Goal: Task Accomplishment & Management: Complete application form

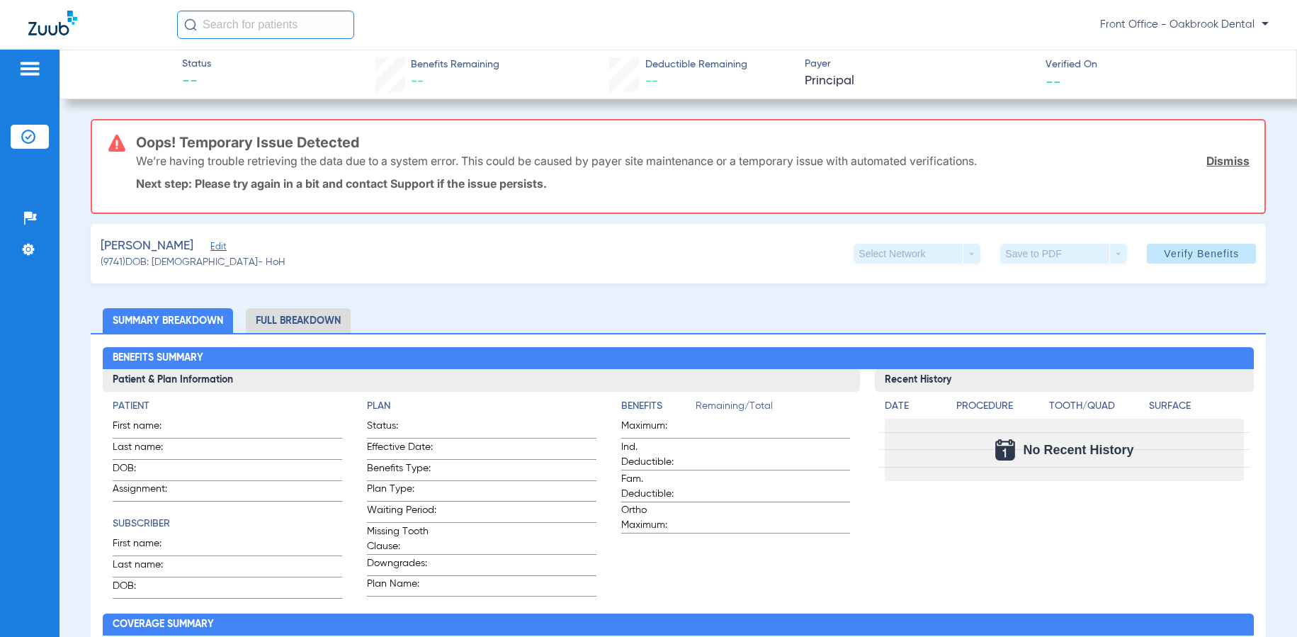
click at [1206, 159] on link "Dismiss" at bounding box center [1227, 161] width 43 height 14
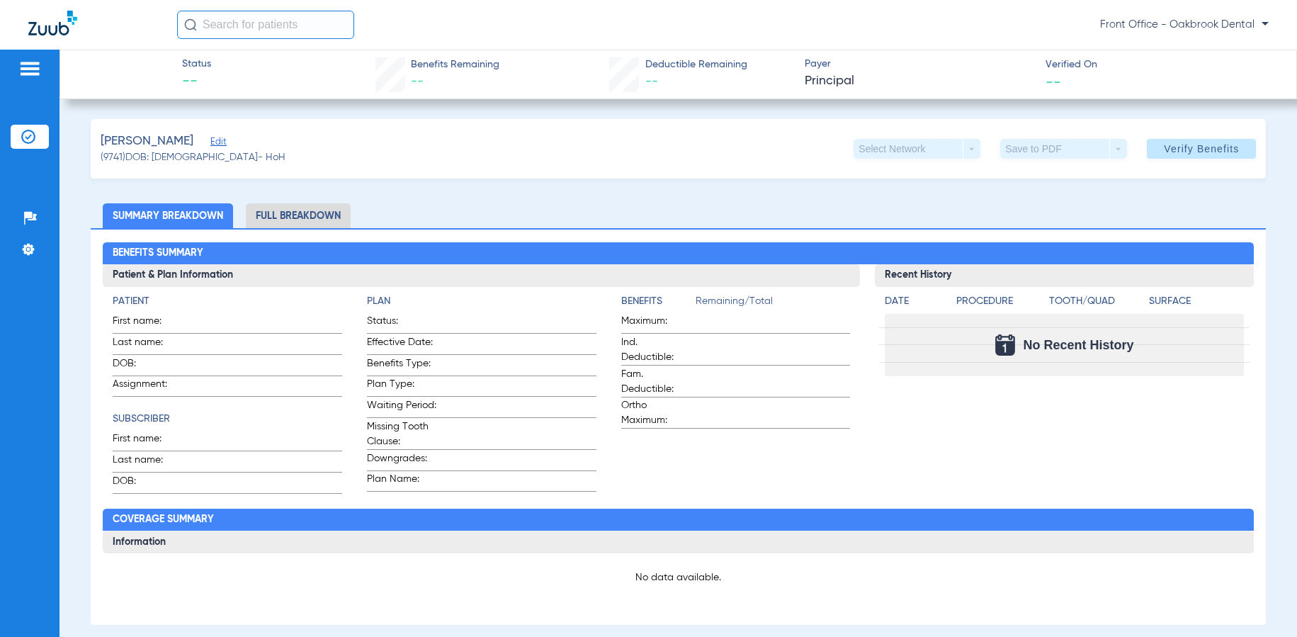
click at [221, 142] on span "Edit" at bounding box center [216, 143] width 13 height 13
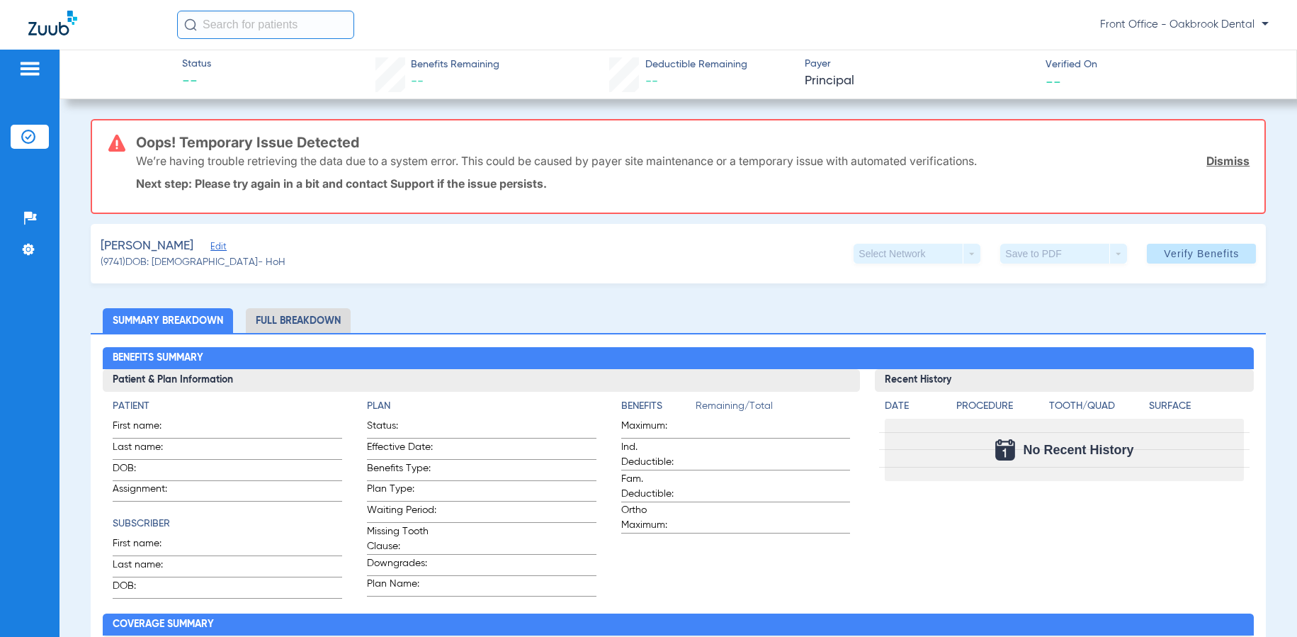
click at [220, 246] on span "Edit" at bounding box center [216, 248] width 13 height 13
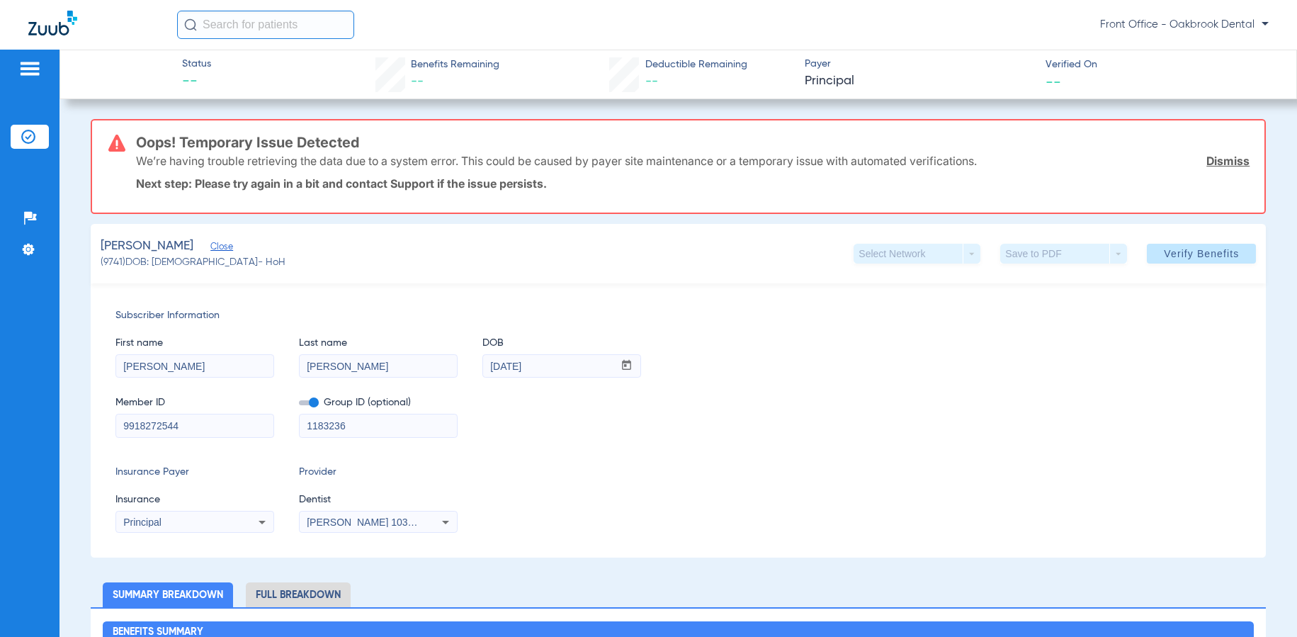
click at [1206, 161] on link "Dismiss" at bounding box center [1227, 161] width 43 height 14
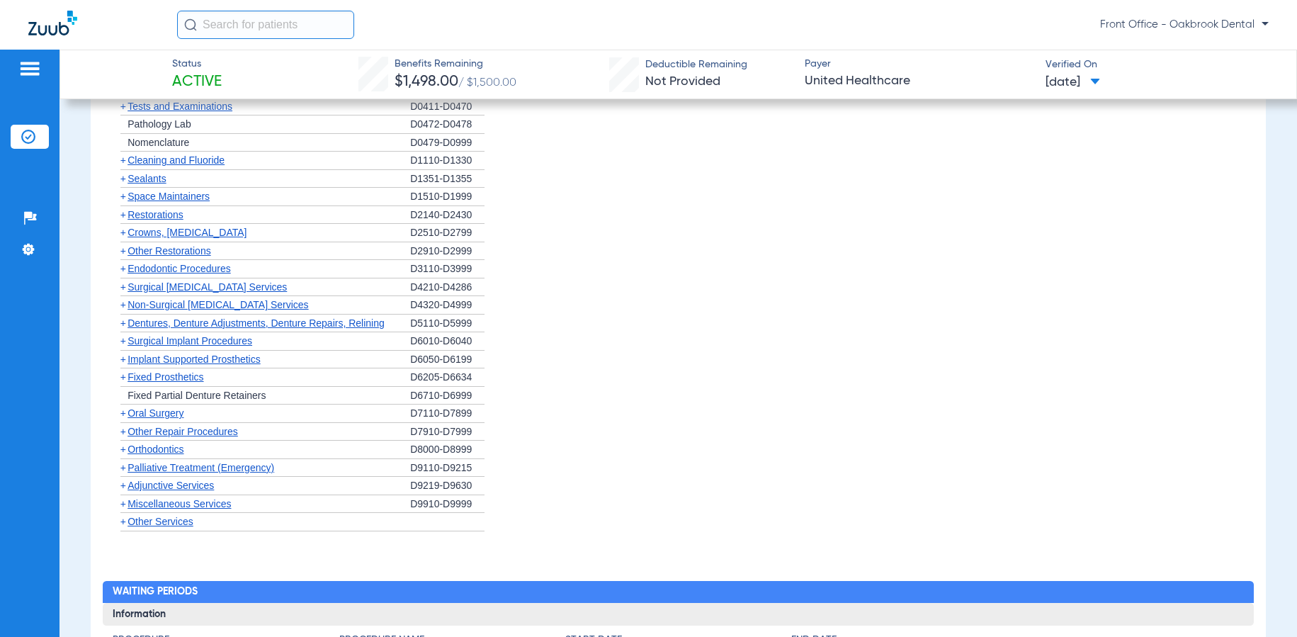
scroll to position [1133, 0]
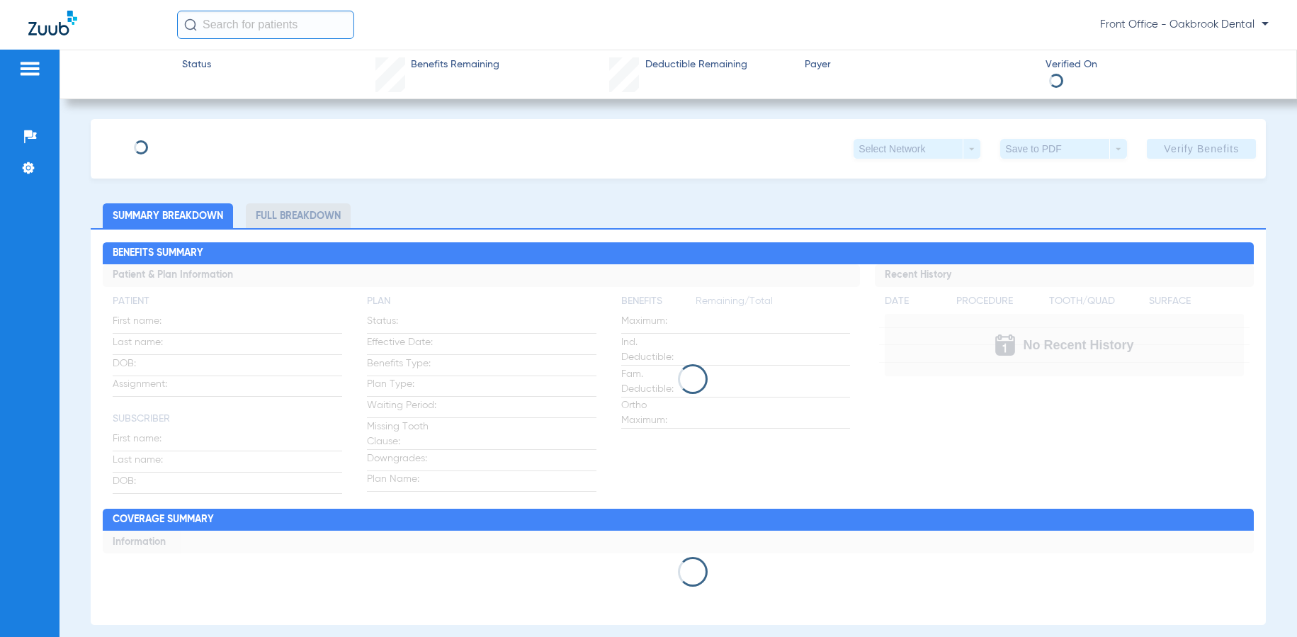
type input "[PERSON_NAME]"
type input "[DATE]"
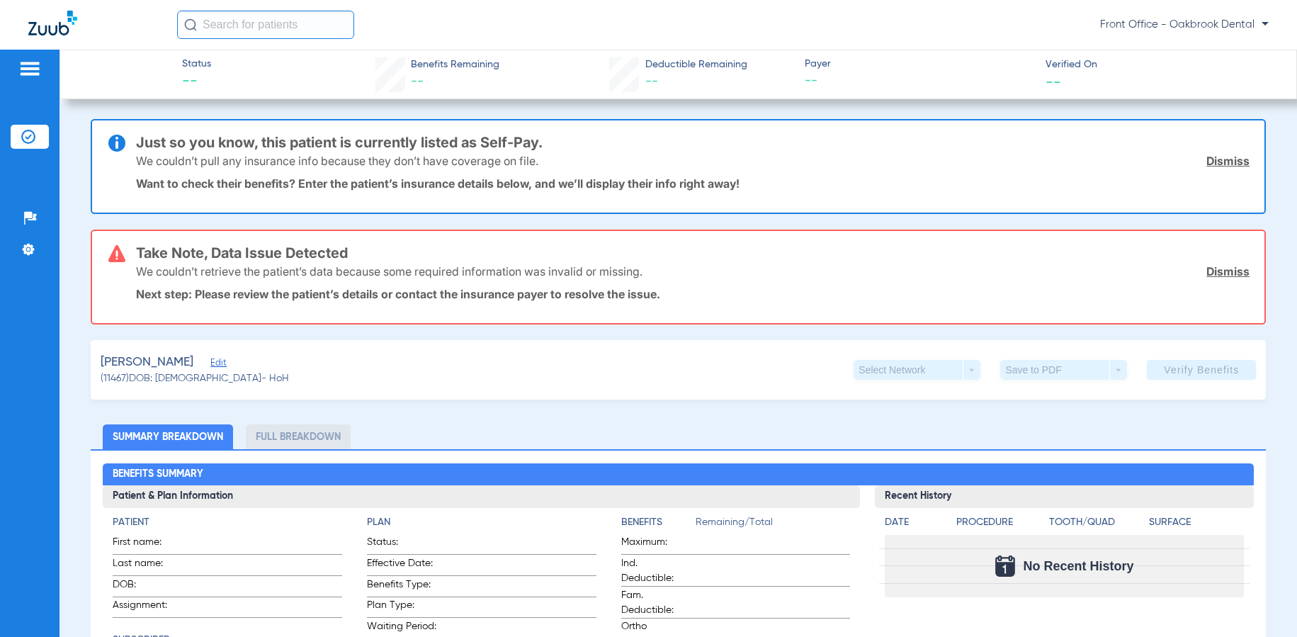
click at [210, 365] on span "Edit" at bounding box center [216, 364] width 13 height 13
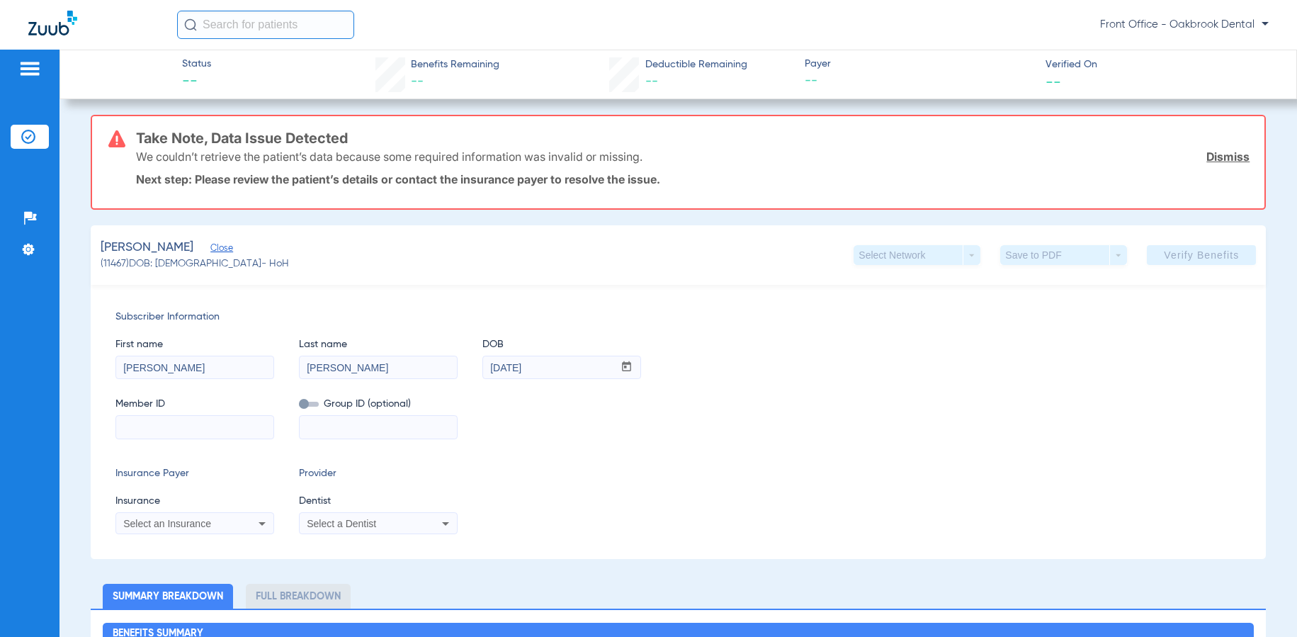
scroll to position [142, 0]
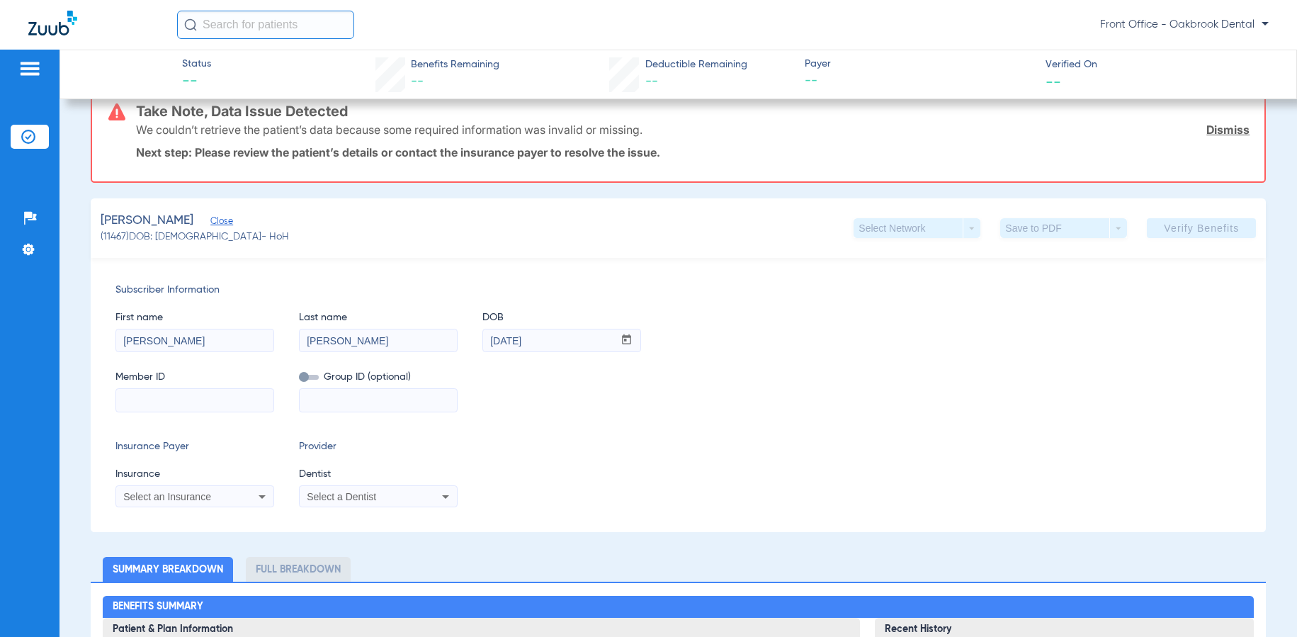
click at [151, 396] on input at bounding box center [194, 400] width 157 height 23
click at [176, 402] on input at bounding box center [194, 400] width 157 height 23
type input "286681236"
click at [391, 399] on input at bounding box center [378, 400] width 157 height 23
type input "154624"
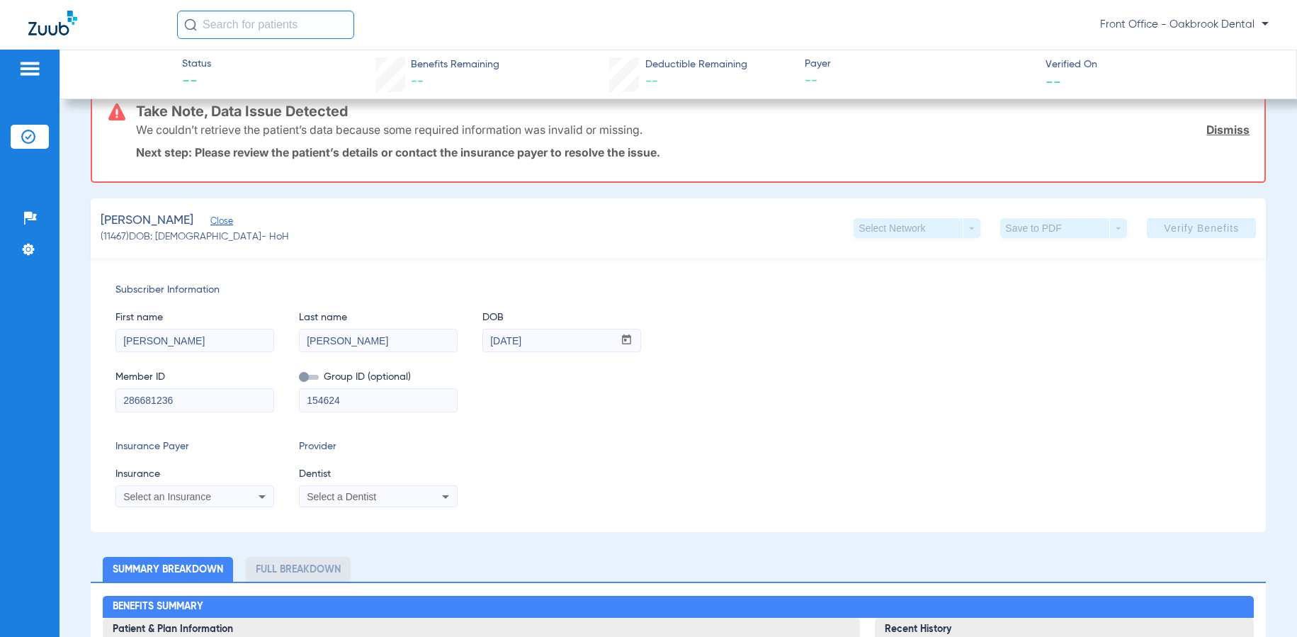
click at [254, 494] on icon at bounding box center [262, 496] width 17 height 17
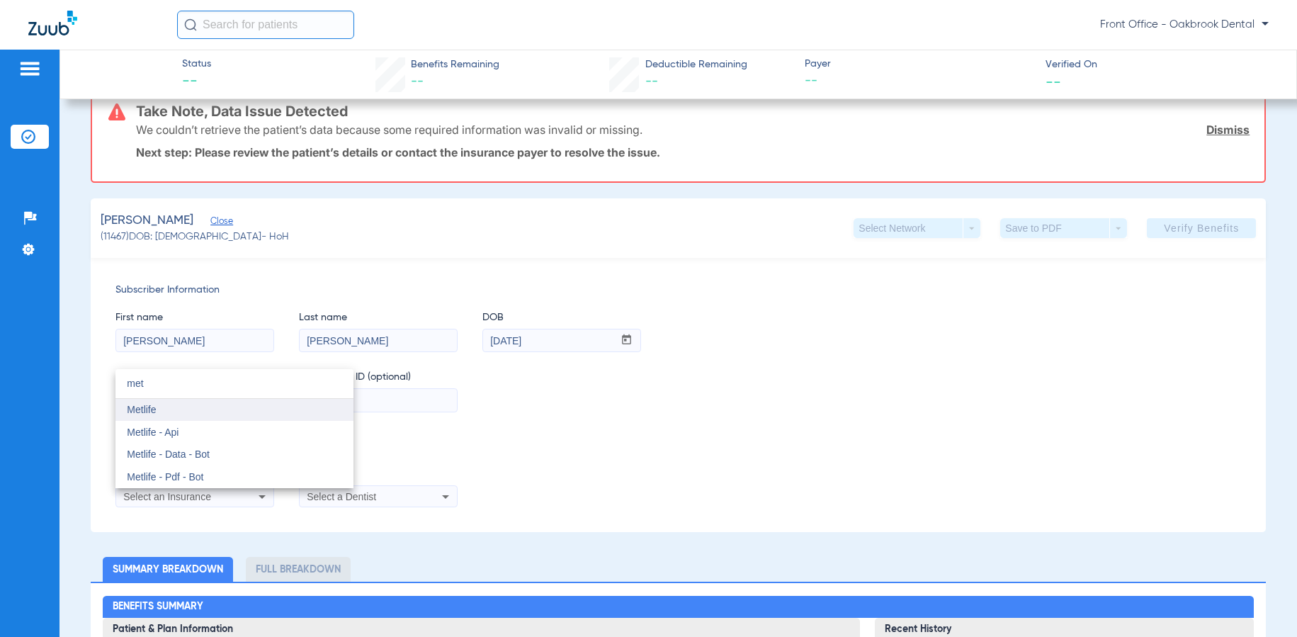
type input "met"
click at [149, 414] on span "Metlife" at bounding box center [141, 409] width 29 height 11
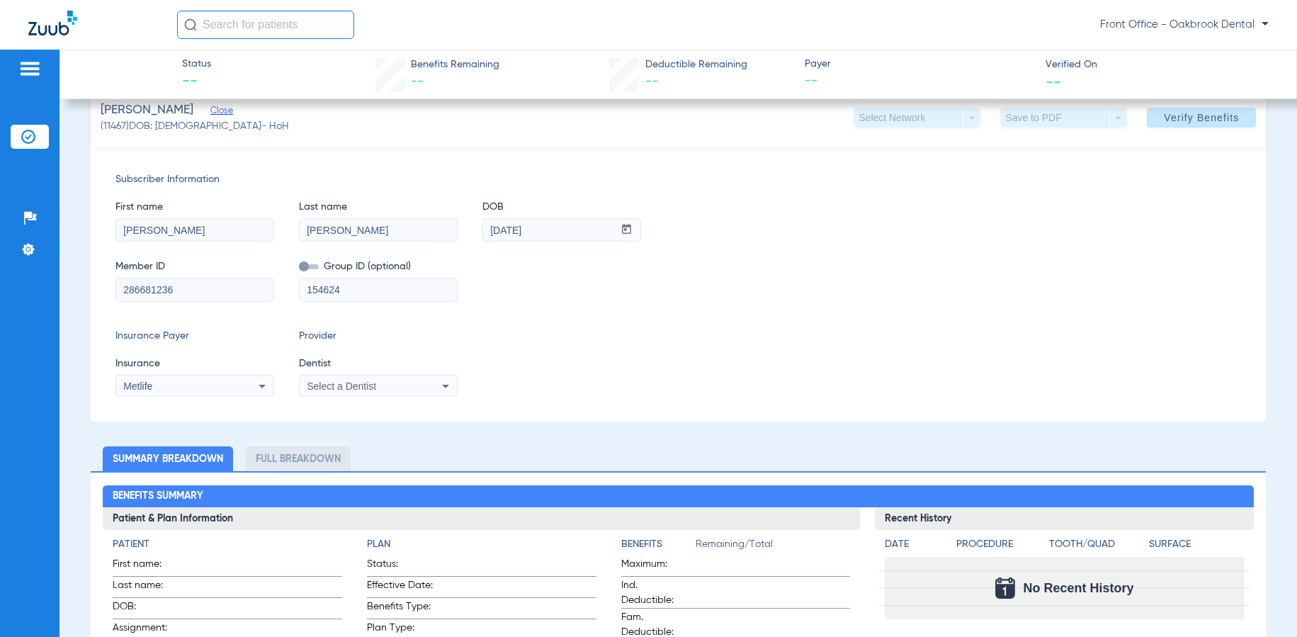
click at [449, 387] on icon at bounding box center [445, 385] width 17 height 17
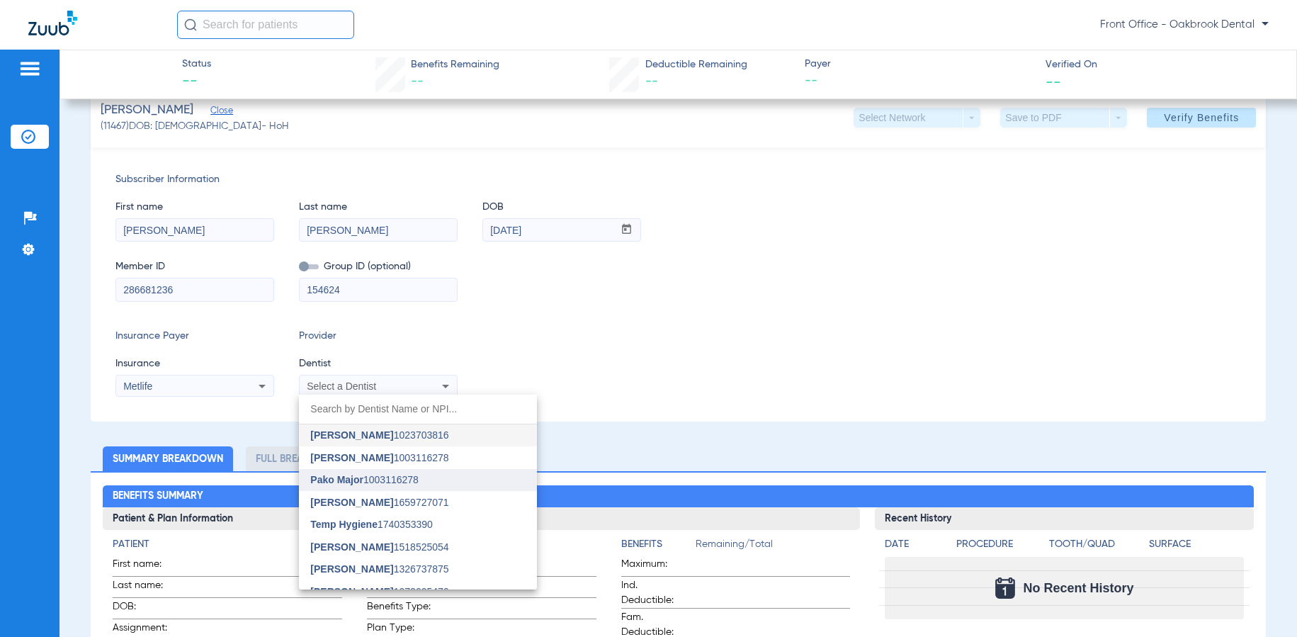
click at [368, 486] on mat-option "Pako Major 1003116278" at bounding box center [418, 480] width 238 height 23
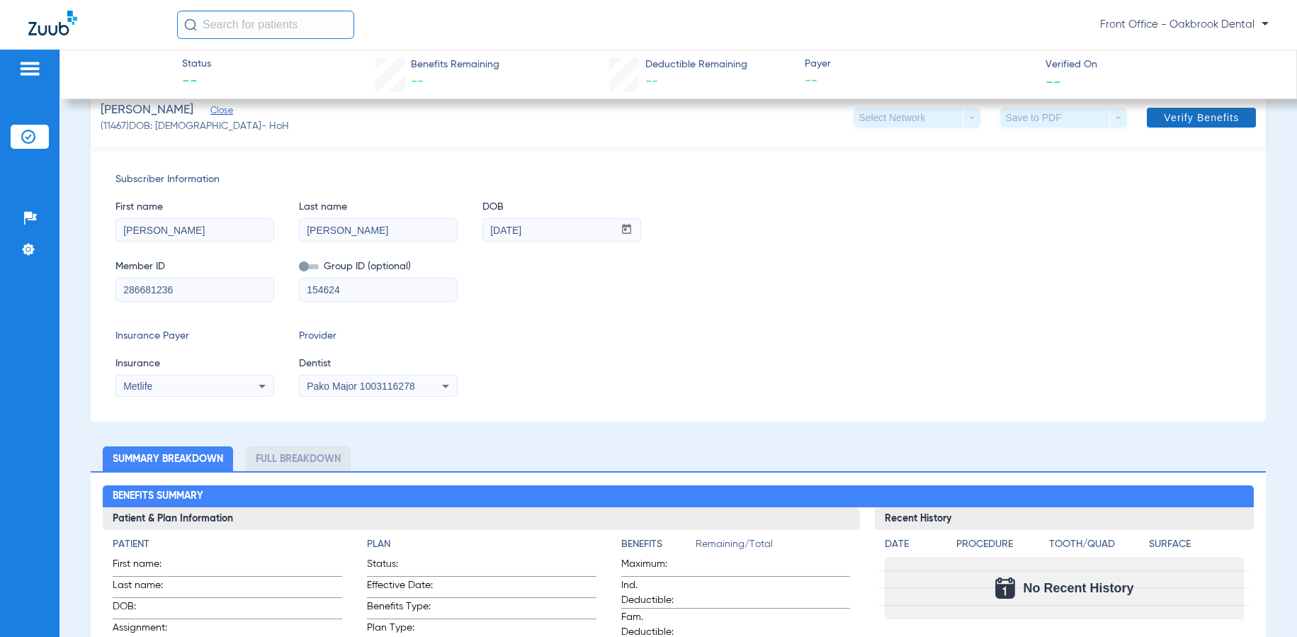
click at [1195, 115] on span "Verify Benefits" at bounding box center [1201, 117] width 75 height 11
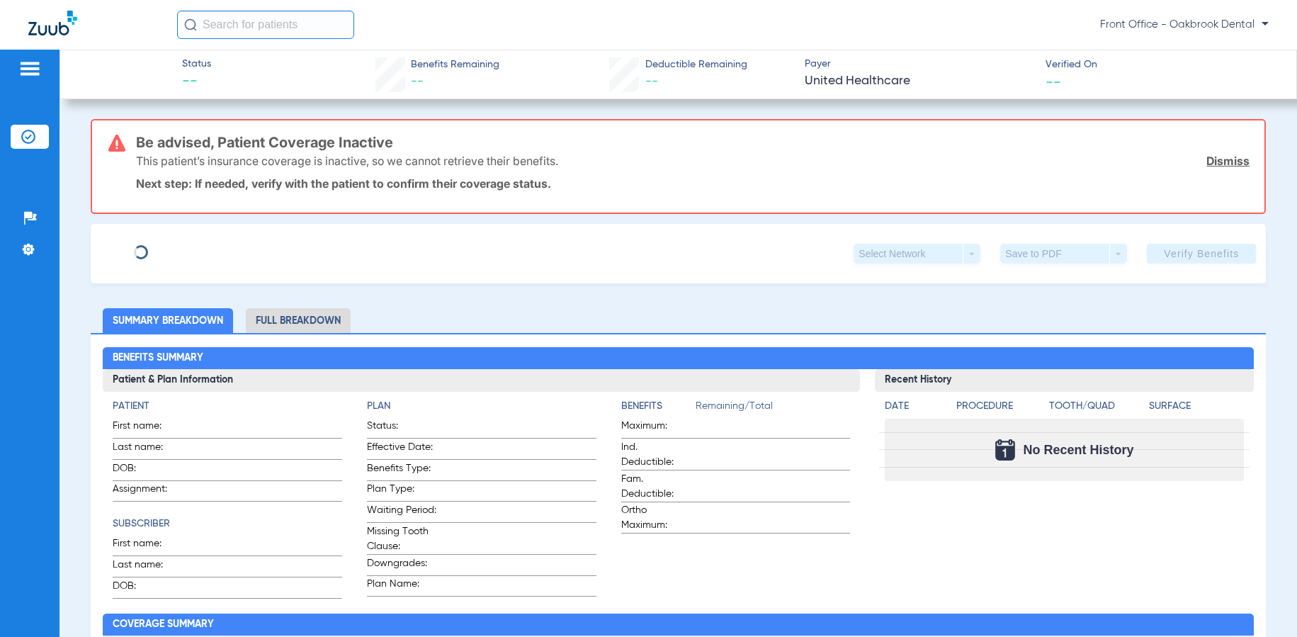
type input "[PERSON_NAME]"
type input "[DATE]"
type input "177518984"
type input "1665585"
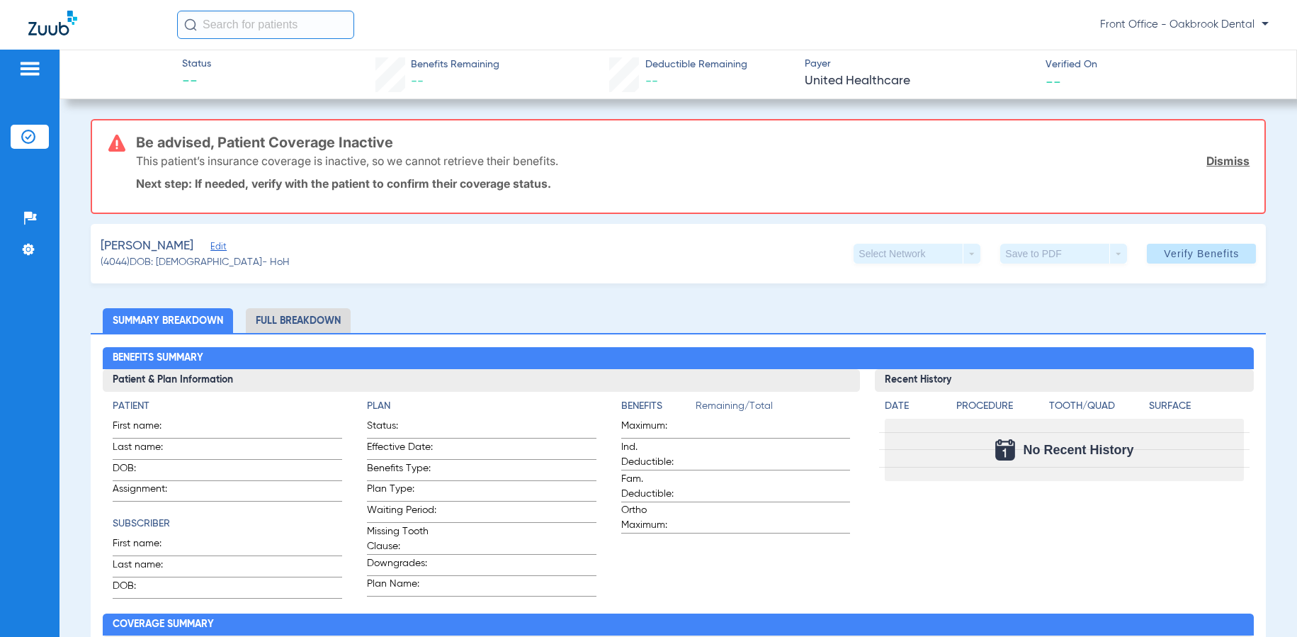
click at [210, 250] on span "Edit" at bounding box center [216, 248] width 13 height 13
click at [210, 248] on span "Edit" at bounding box center [216, 248] width 13 height 13
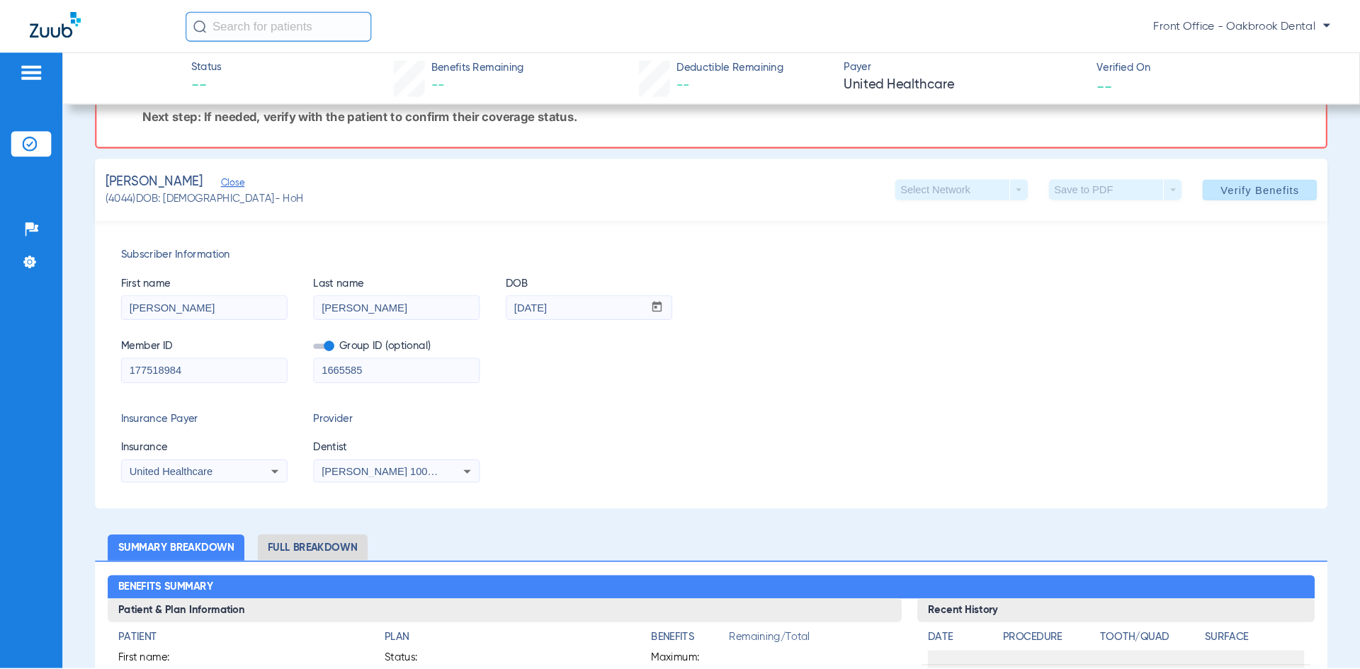
scroll to position [142, 0]
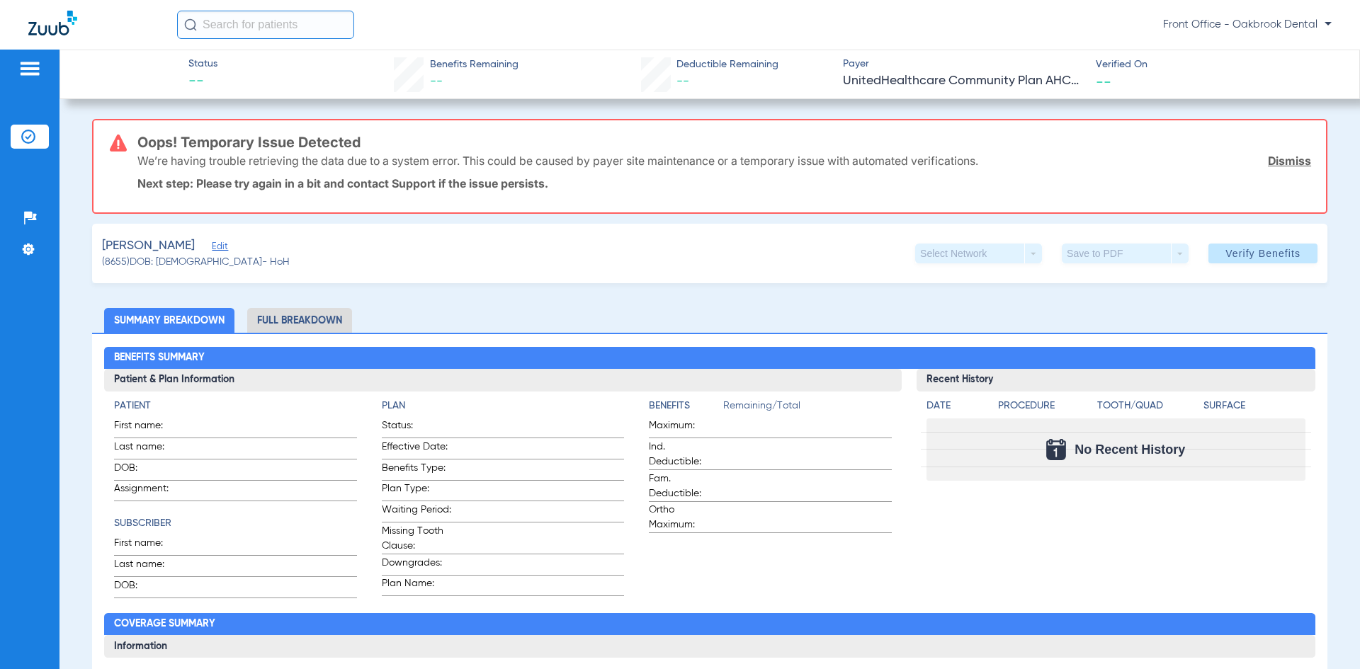
click at [1274, 158] on link "Dismiss" at bounding box center [1289, 161] width 43 height 14
click at [1270, 163] on link "Dismiss" at bounding box center [1289, 161] width 43 height 14
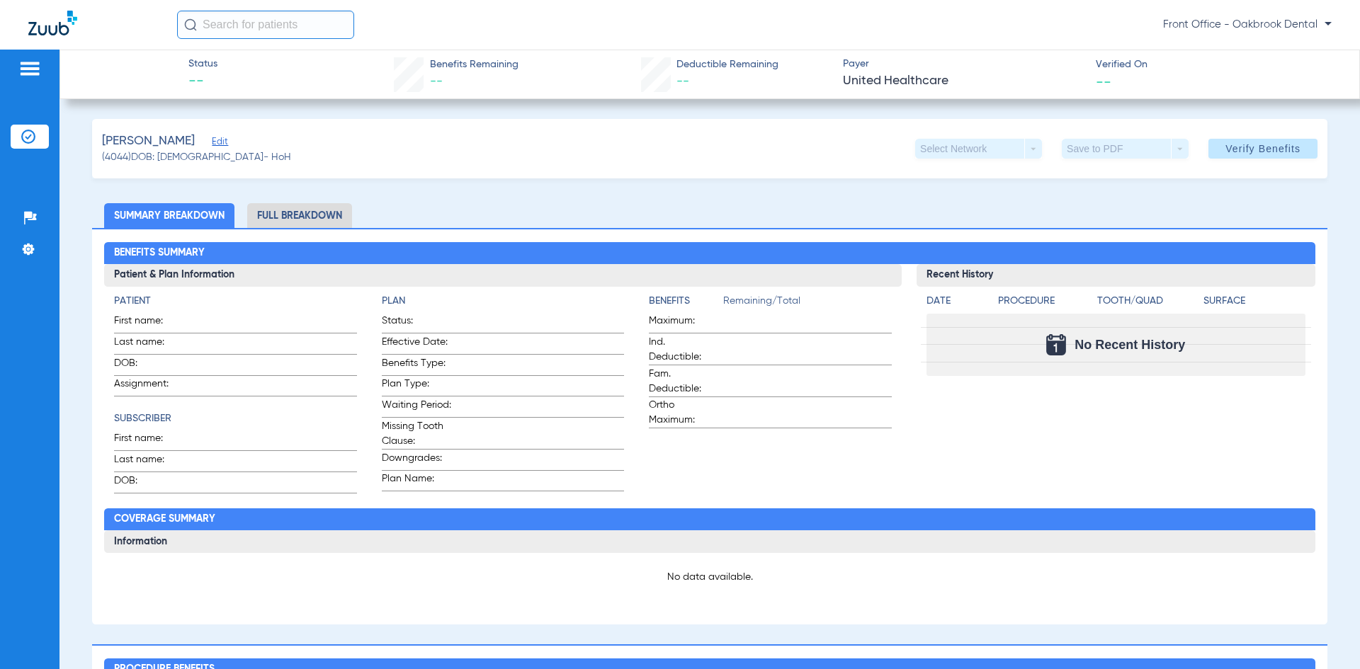
click at [212, 142] on span "Edit" at bounding box center [218, 143] width 13 height 13
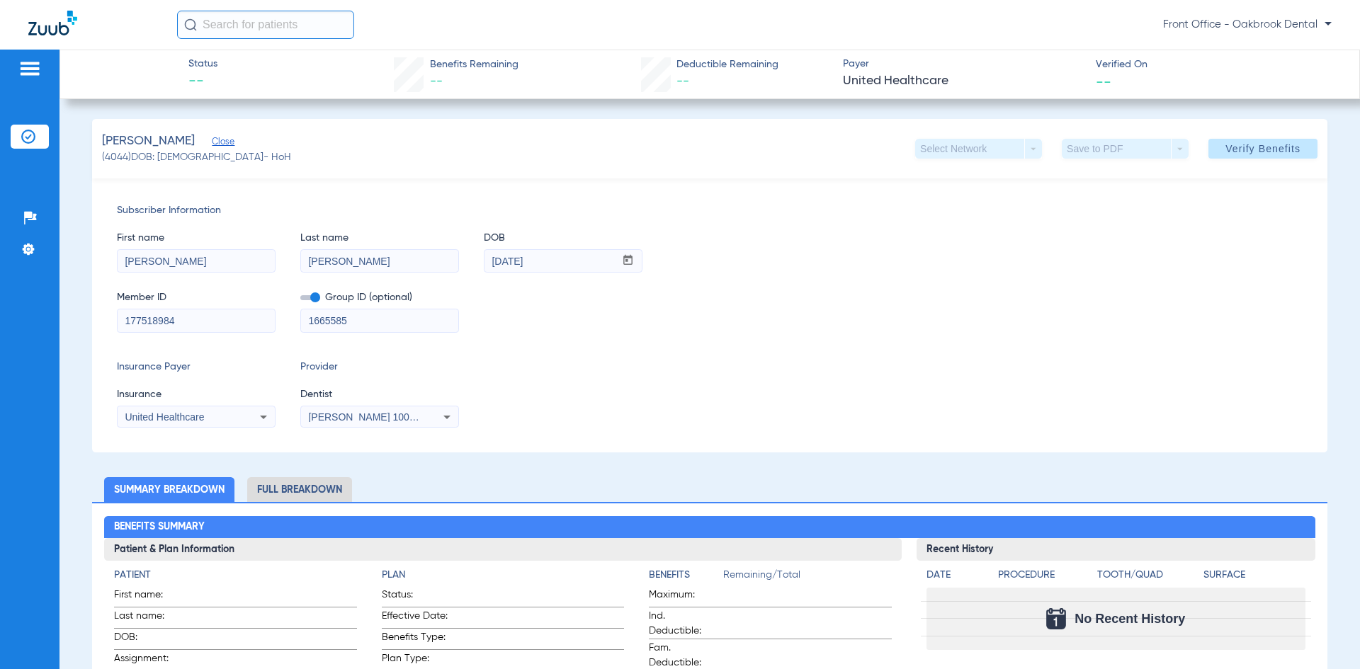
drag, startPoint x: 184, startPoint y: 314, endPoint x: 78, endPoint y: 308, distance: 106.4
type input "08028537695"
drag, startPoint x: 343, startPoint y: 324, endPoint x: 187, endPoint y: 371, distance: 162.7
click at [187, 371] on div "Subscriber Information First name [PERSON_NAME] Last name [PERSON_NAME] mm / dd…" at bounding box center [709, 315] width 1235 height 274
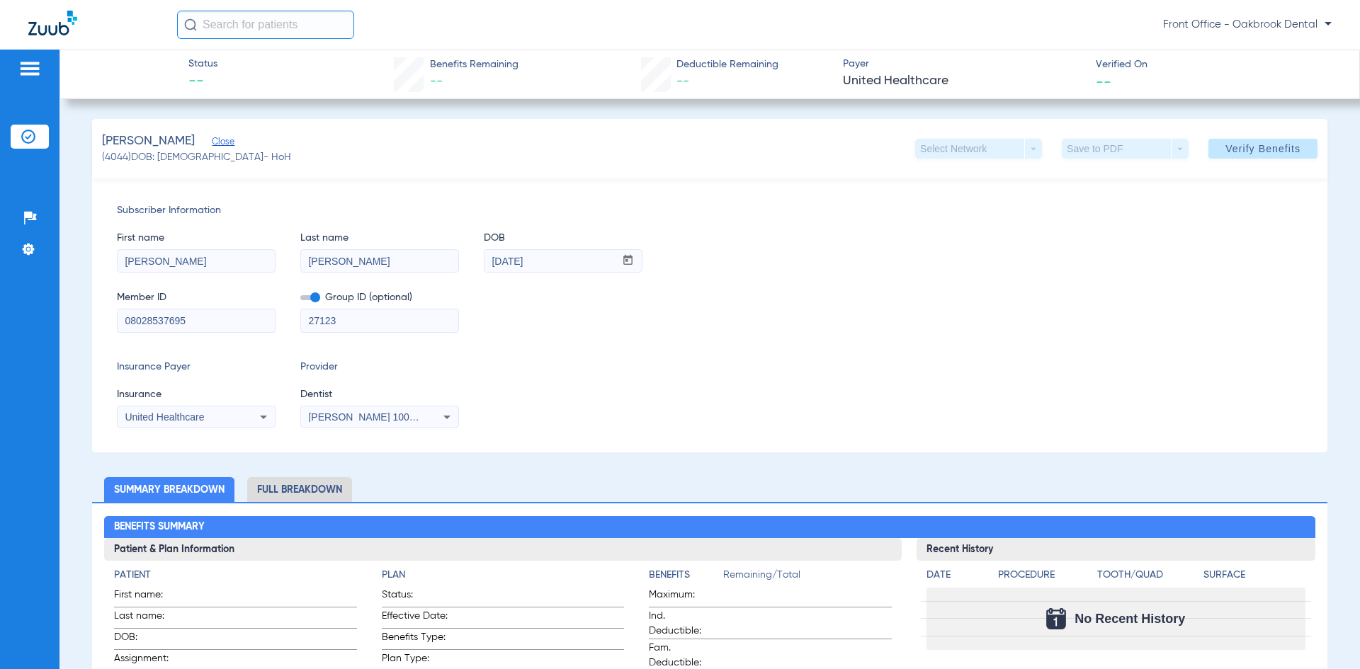
type input "27123"
drag, startPoint x: 229, startPoint y: 416, endPoint x: 210, endPoint y: 414, distance: 19.2
click at [218, 414] on div "United Healthcare" at bounding box center [182, 417] width 114 height 10
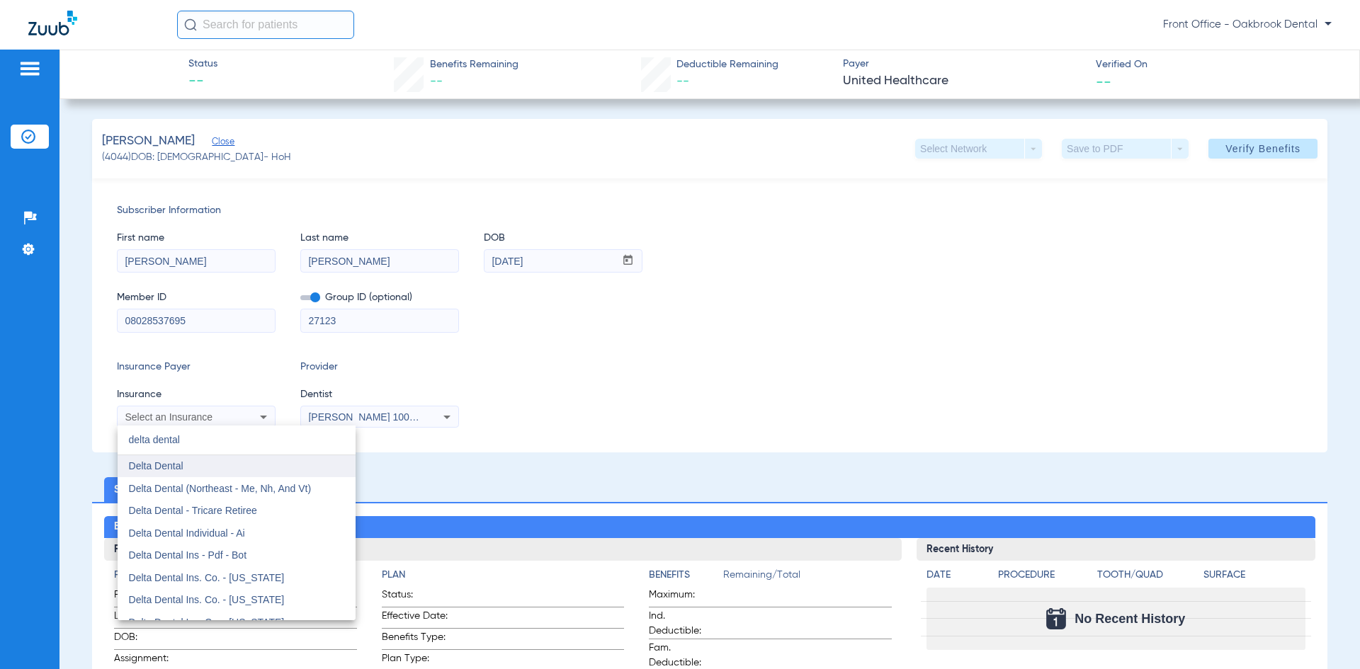
type input "delta dental"
click at [195, 470] on mat-option "Delta Dental" at bounding box center [237, 466] width 238 height 23
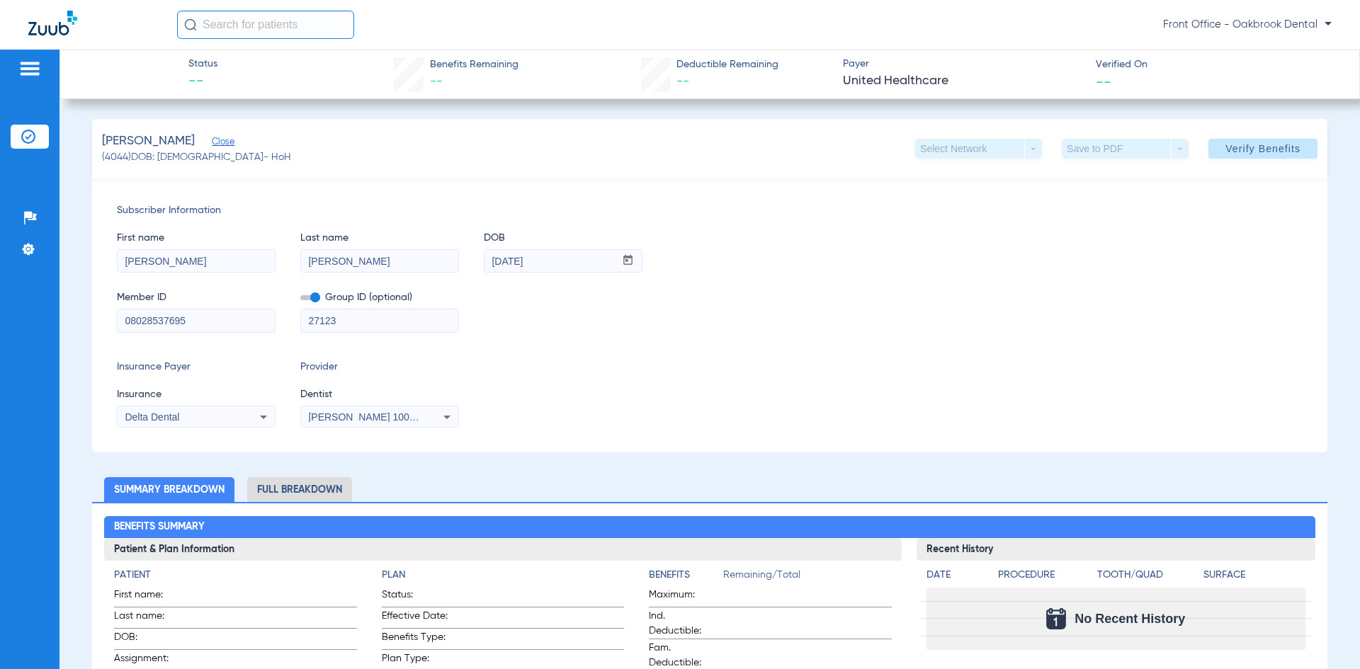
click at [458, 408] on mat-select "[PERSON_NAME] 1003116278" at bounding box center [379, 417] width 159 height 23
click at [454, 414] on icon at bounding box center [446, 417] width 17 height 17
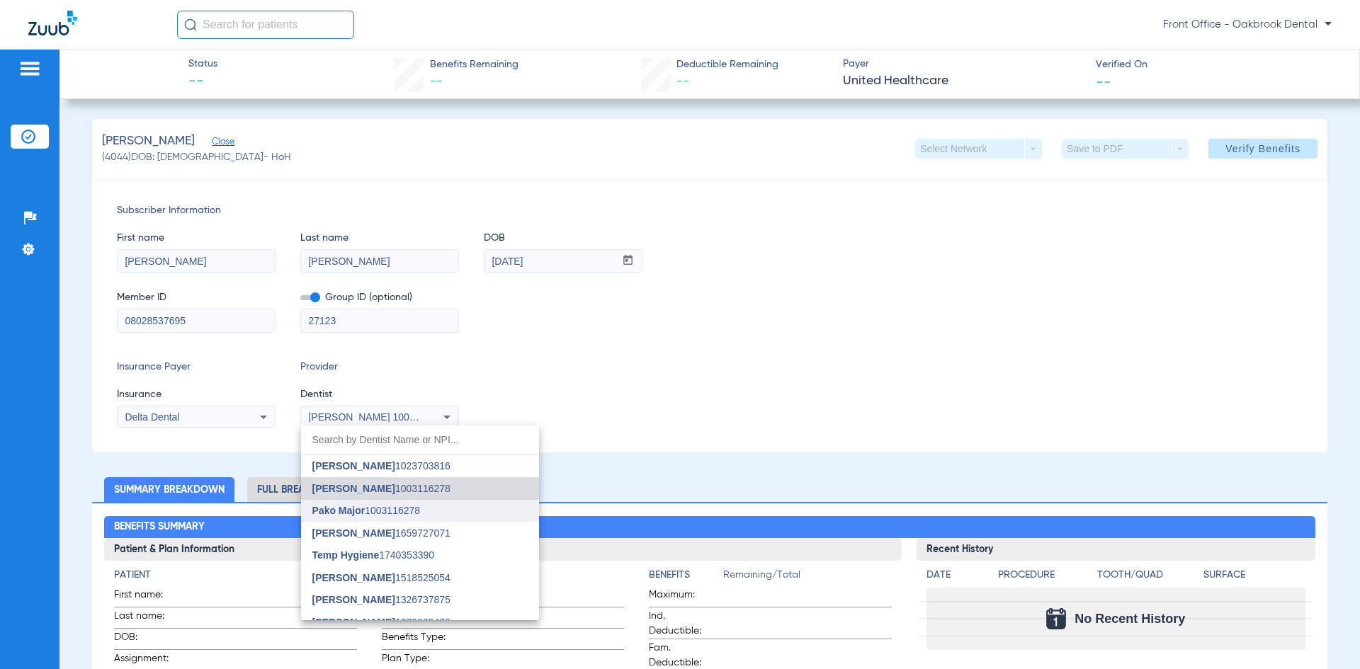
click at [374, 510] on span "Pako Major 1003116278" at bounding box center [366, 511] width 108 height 10
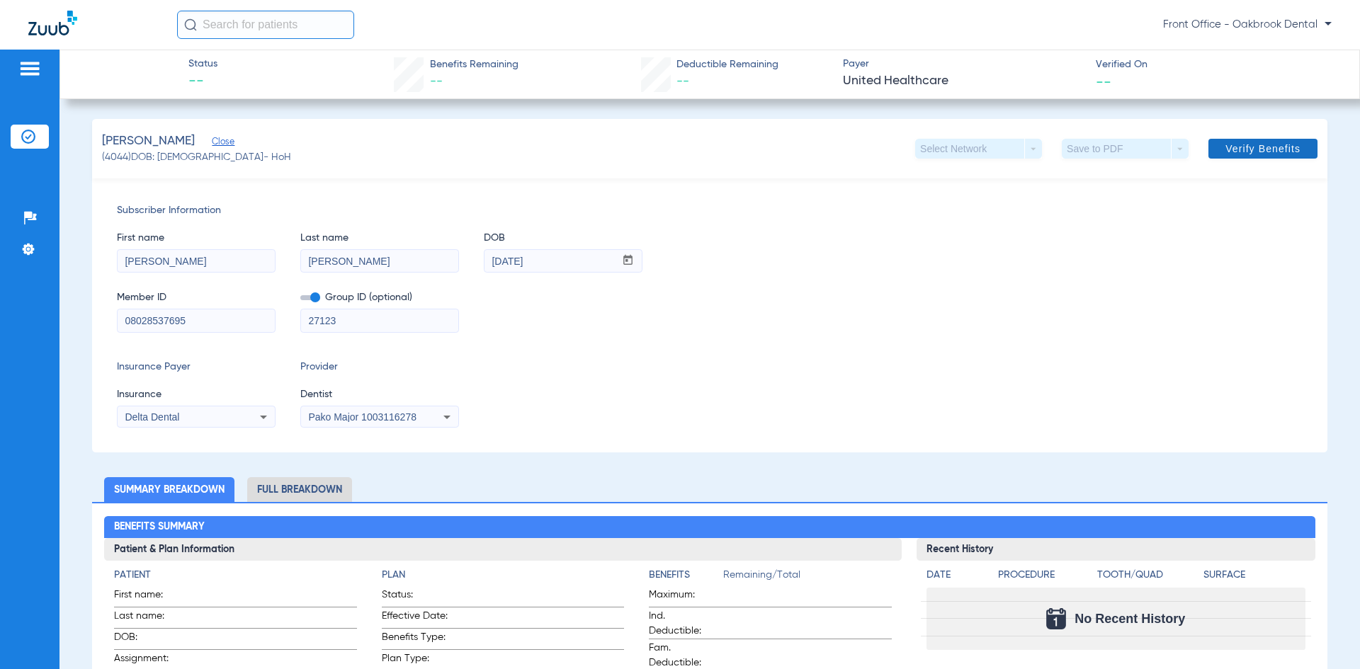
click at [1238, 145] on span "Verify Benefits" at bounding box center [1262, 148] width 75 height 11
